Goal: Task Accomplishment & Management: Manage account settings

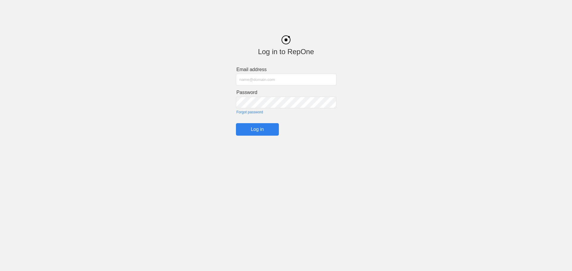
click at [307, 74] on input "text" at bounding box center [286, 80] width 100 height 12
click at [304, 84] on input "text" at bounding box center [286, 80] width 100 height 12
type input "[EMAIL_ADDRESS][DOMAIN_NAME]"
click at [236, 123] on input "Log in" at bounding box center [257, 129] width 43 height 13
